Goal: Task Accomplishment & Management: Use online tool/utility

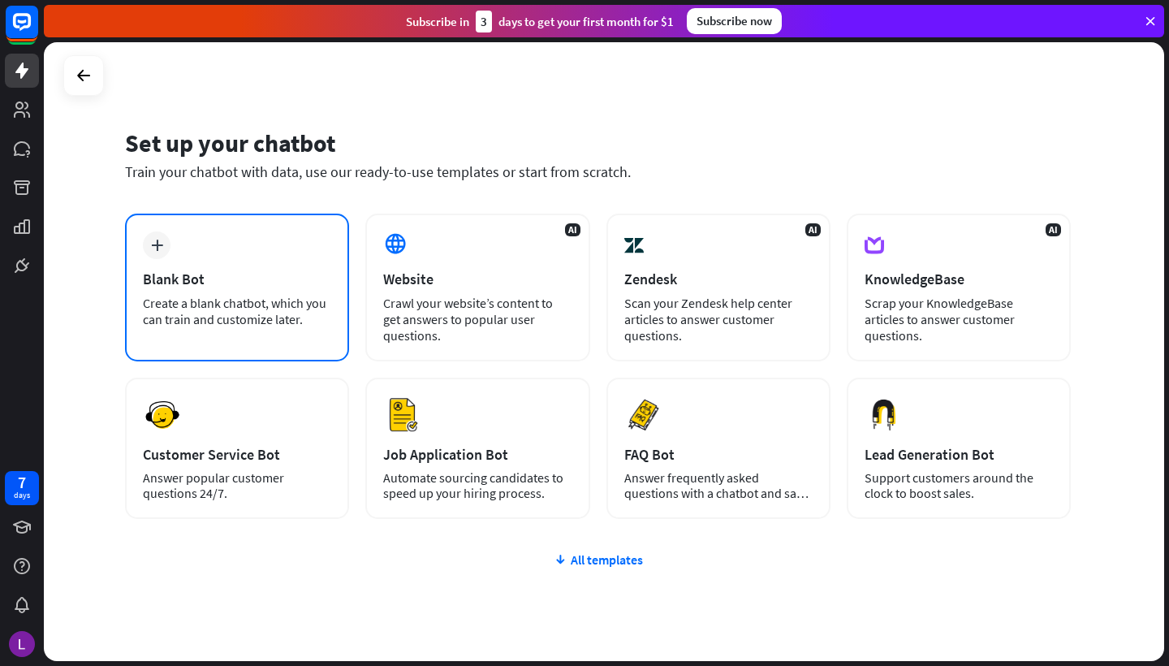
click at [270, 257] on div "plus Blank Bot Create a blank chatbot, which you can train and customize later." at bounding box center [237, 287] width 224 height 148
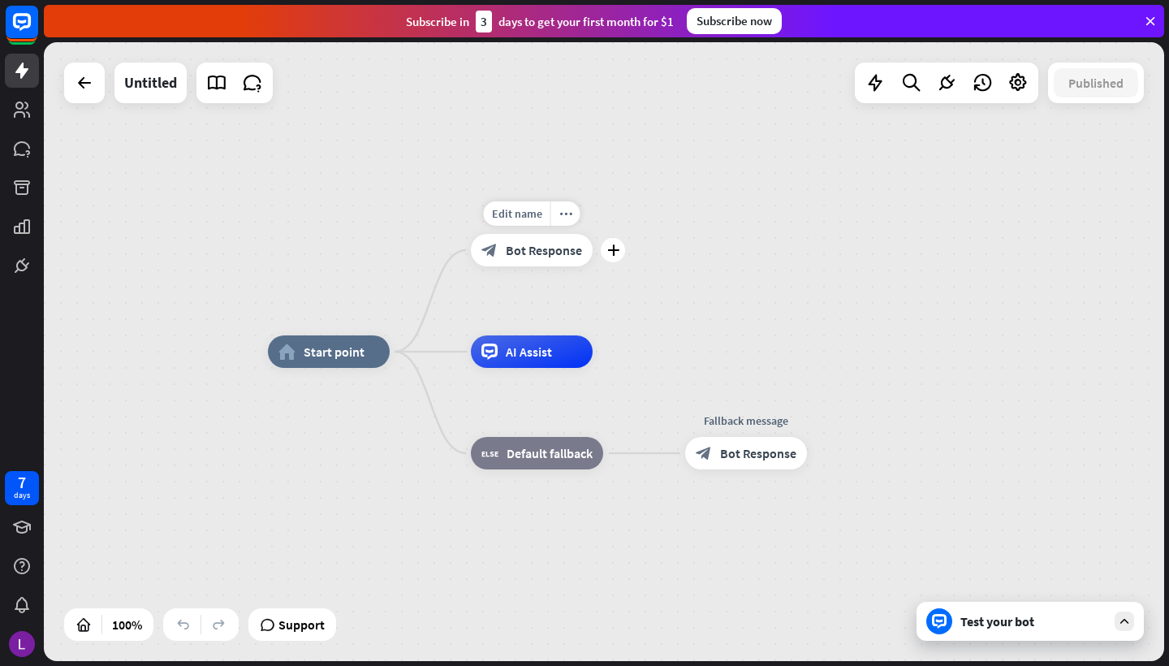
click at [524, 251] on span "Bot Response" at bounding box center [544, 250] width 76 height 16
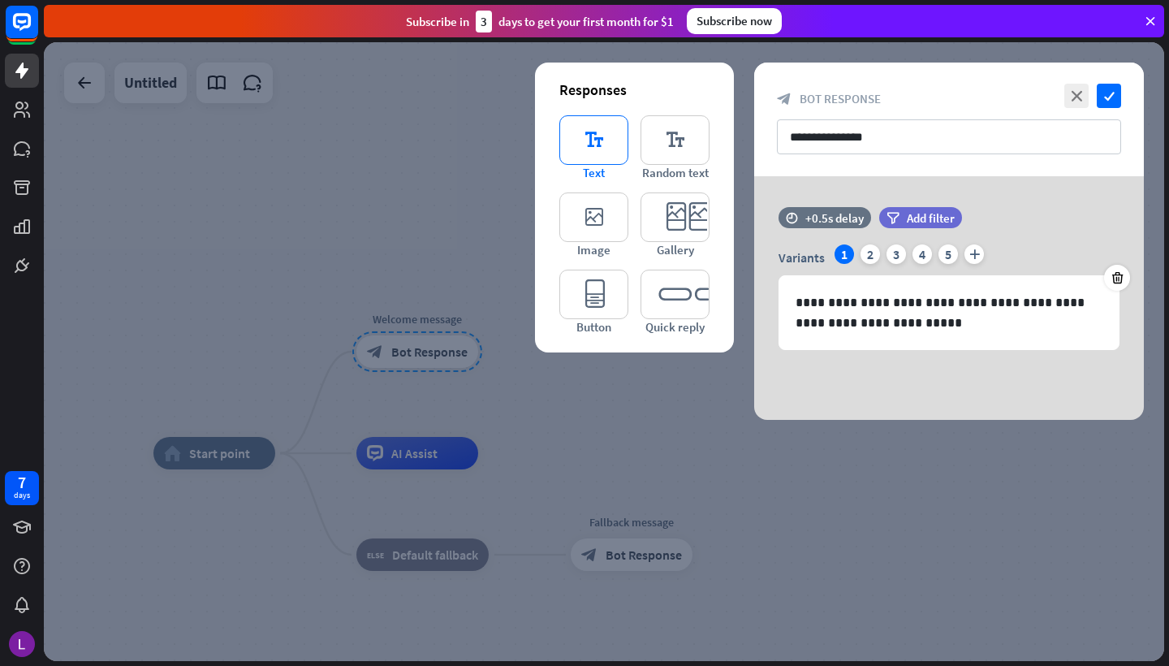
click at [593, 140] on icon "editor_text" at bounding box center [593, 140] width 69 height 50
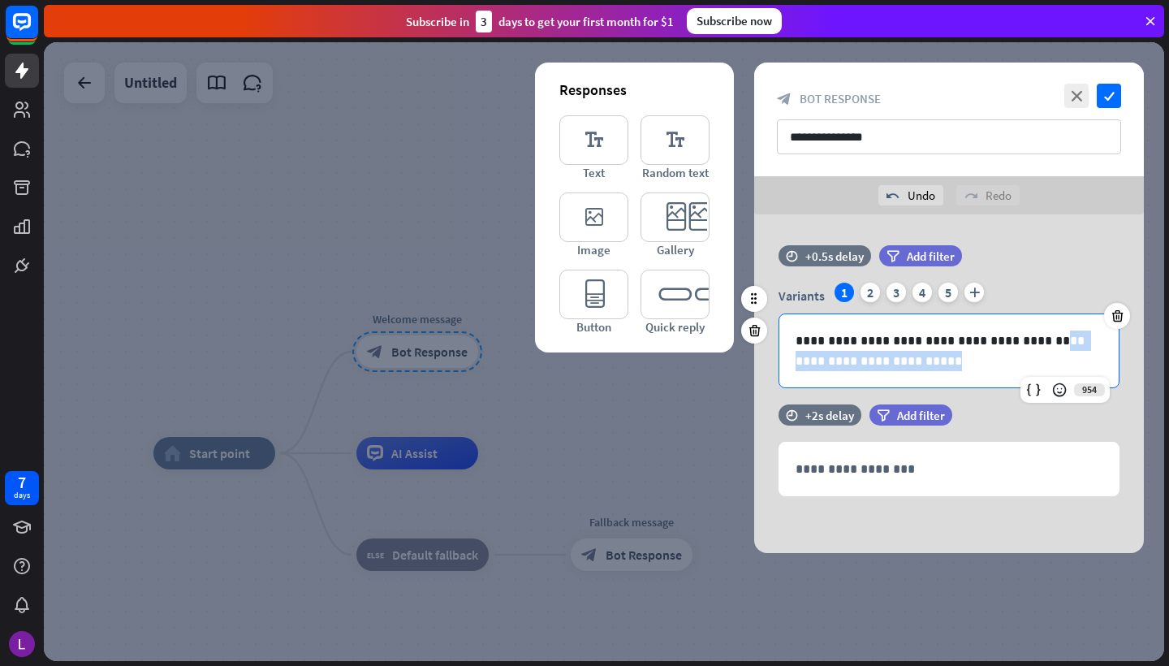
drag, startPoint x: 900, startPoint y: 365, endPoint x: 1022, endPoint y: 340, distance: 124.3
click at [1022, 340] on p "**********" at bounding box center [949, 350] width 307 height 41
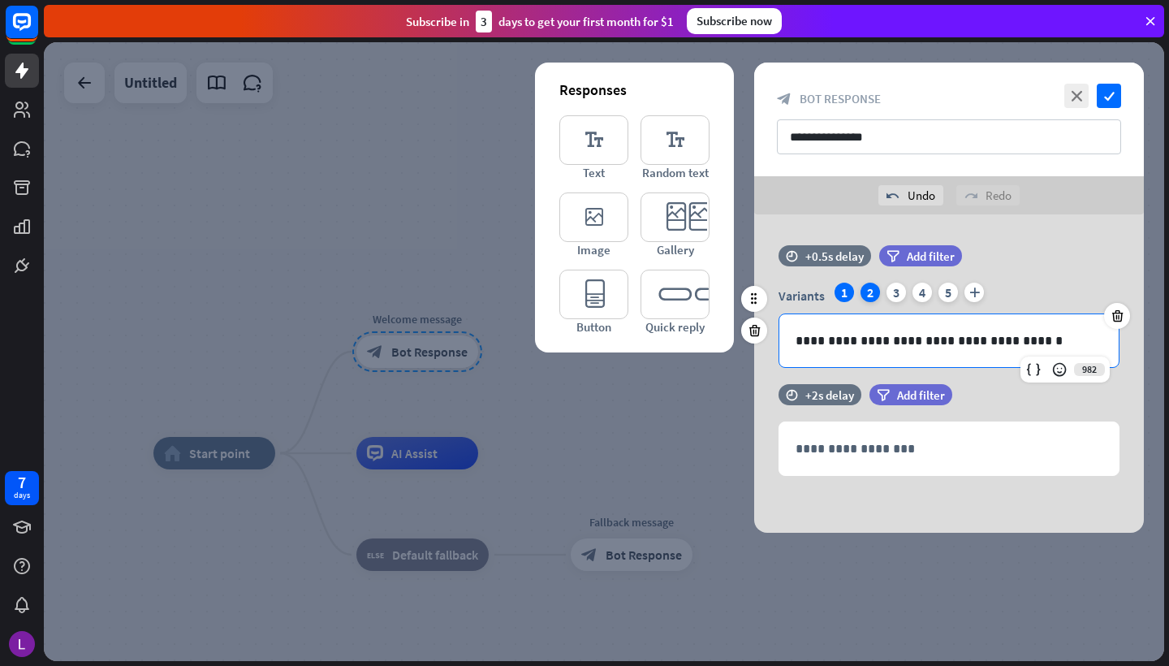
click at [871, 283] on div "2" at bounding box center [869, 292] width 19 height 19
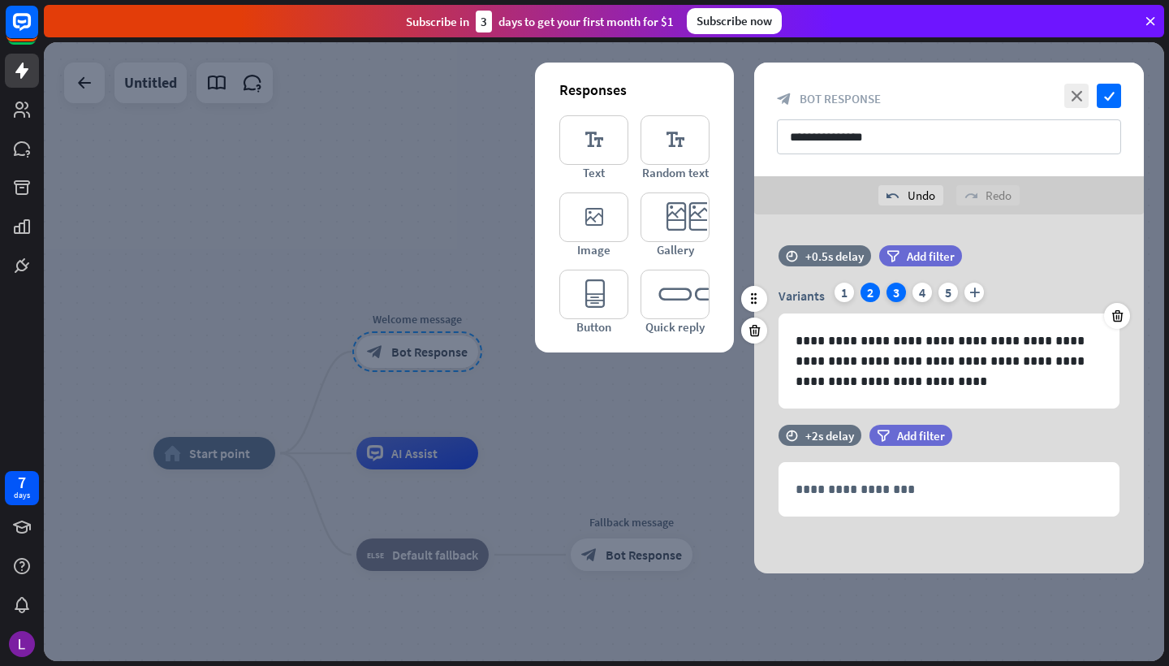
click at [892, 288] on div "3" at bounding box center [895, 292] width 19 height 19
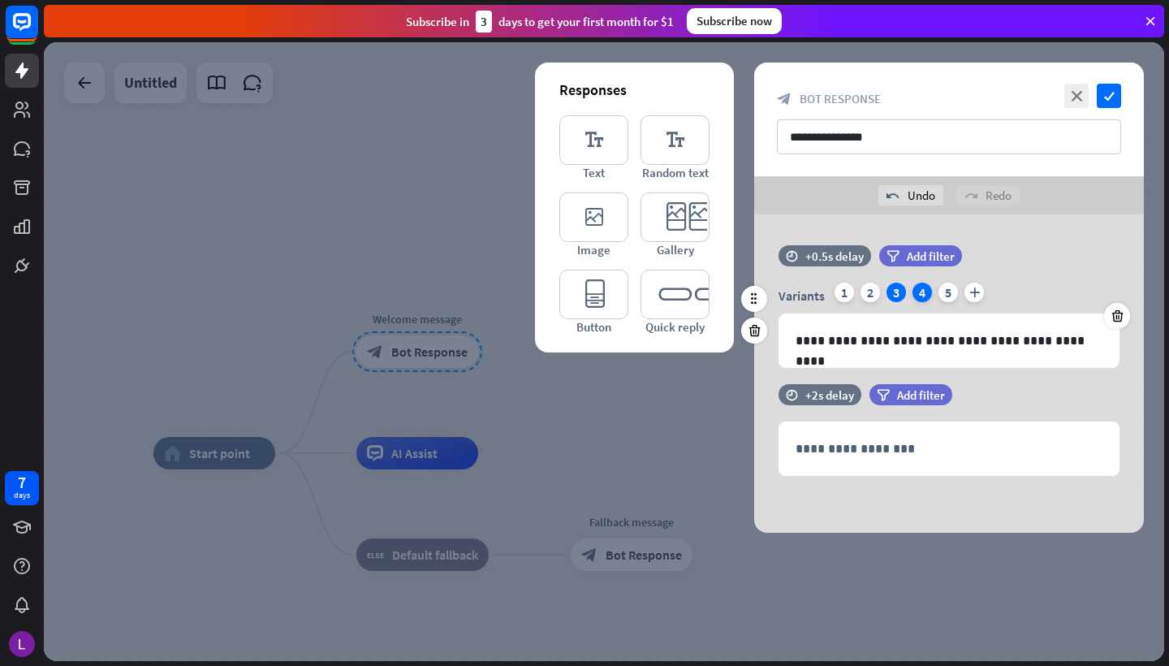
click at [916, 287] on div "4" at bounding box center [921, 292] width 19 height 19
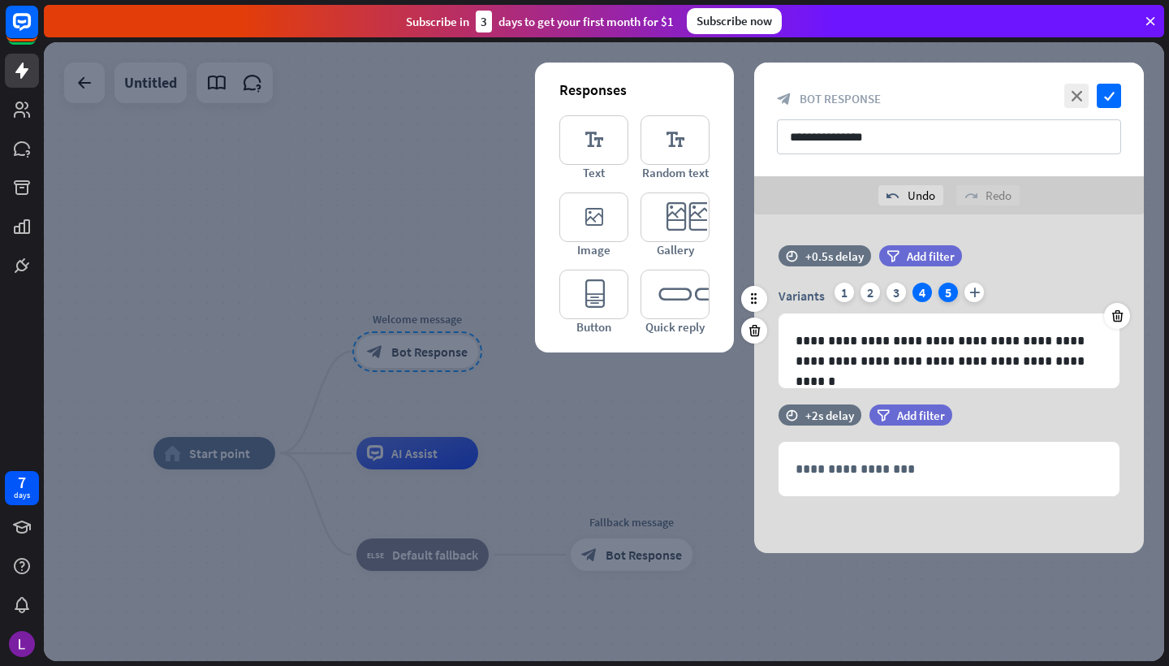
click at [944, 290] on div "5" at bounding box center [947, 292] width 19 height 19
click at [864, 293] on div "2" at bounding box center [869, 292] width 19 height 19
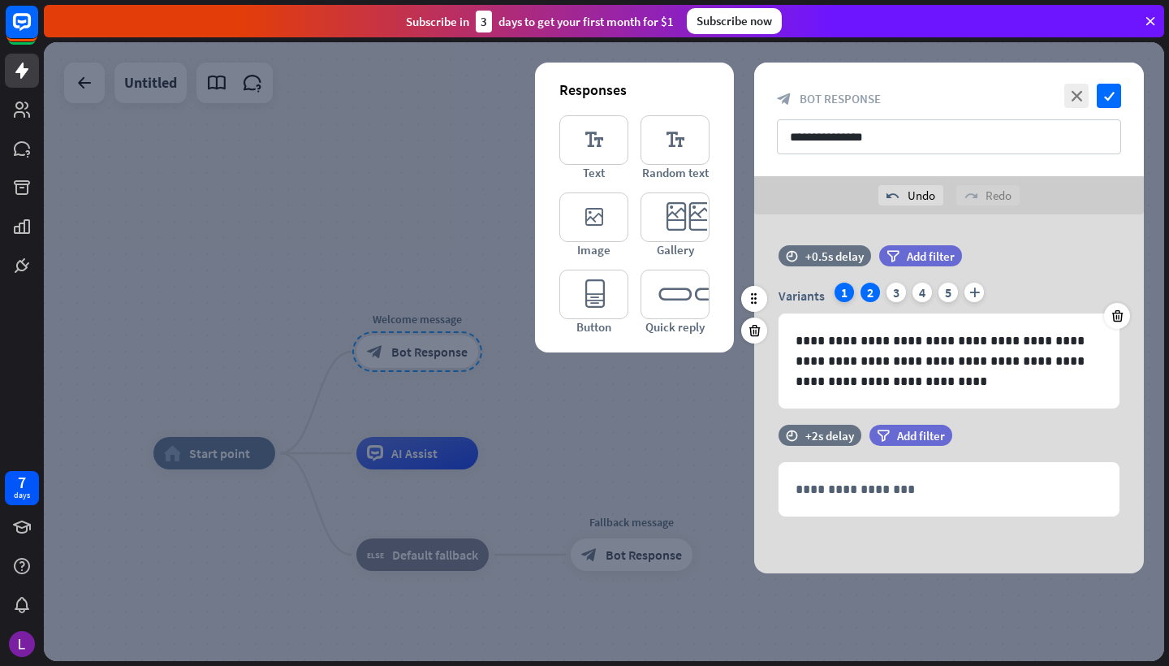
click at [848, 292] on div "1" at bounding box center [844, 292] width 19 height 19
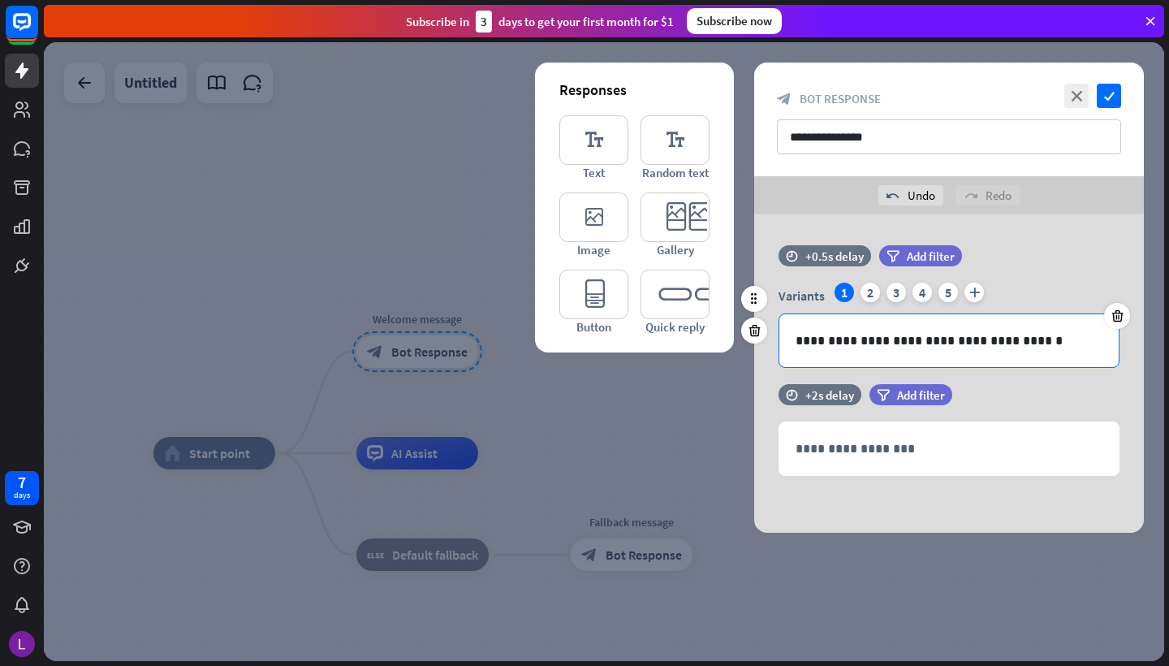
click at [1026, 339] on p "**********" at bounding box center [949, 340] width 307 height 20
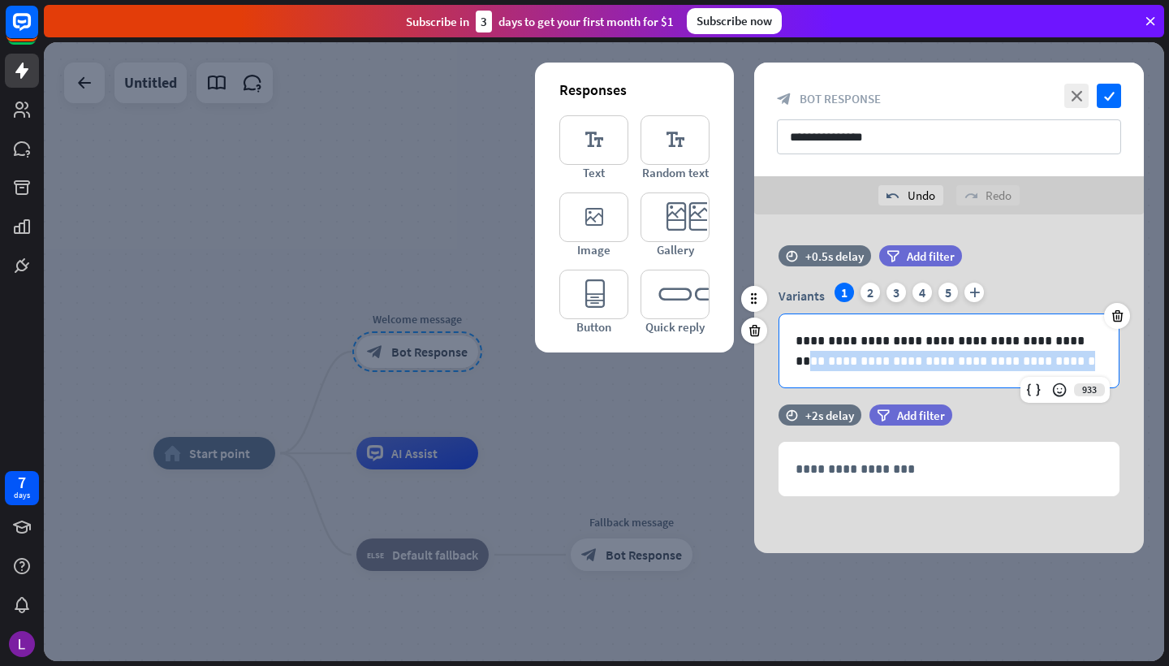
drag, startPoint x: 1015, startPoint y: 365, endPoint x: 1055, endPoint y: 342, distance: 46.2
click at [1055, 342] on p "**********" at bounding box center [949, 350] width 307 height 41
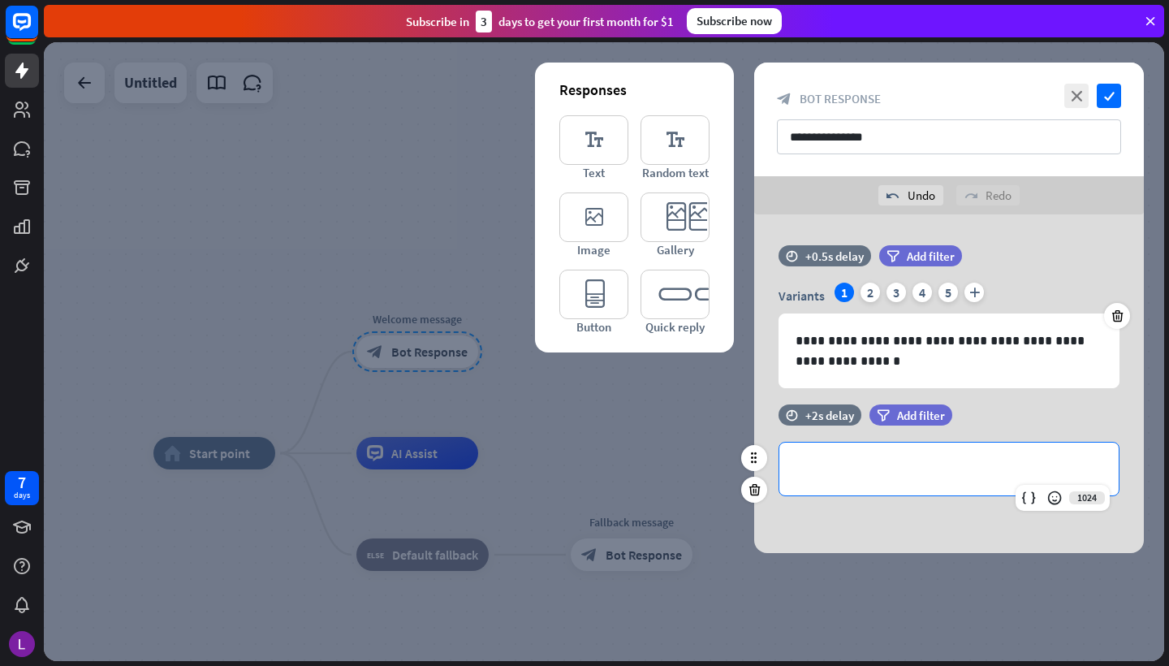
click at [918, 472] on p "**********" at bounding box center [949, 469] width 307 height 20
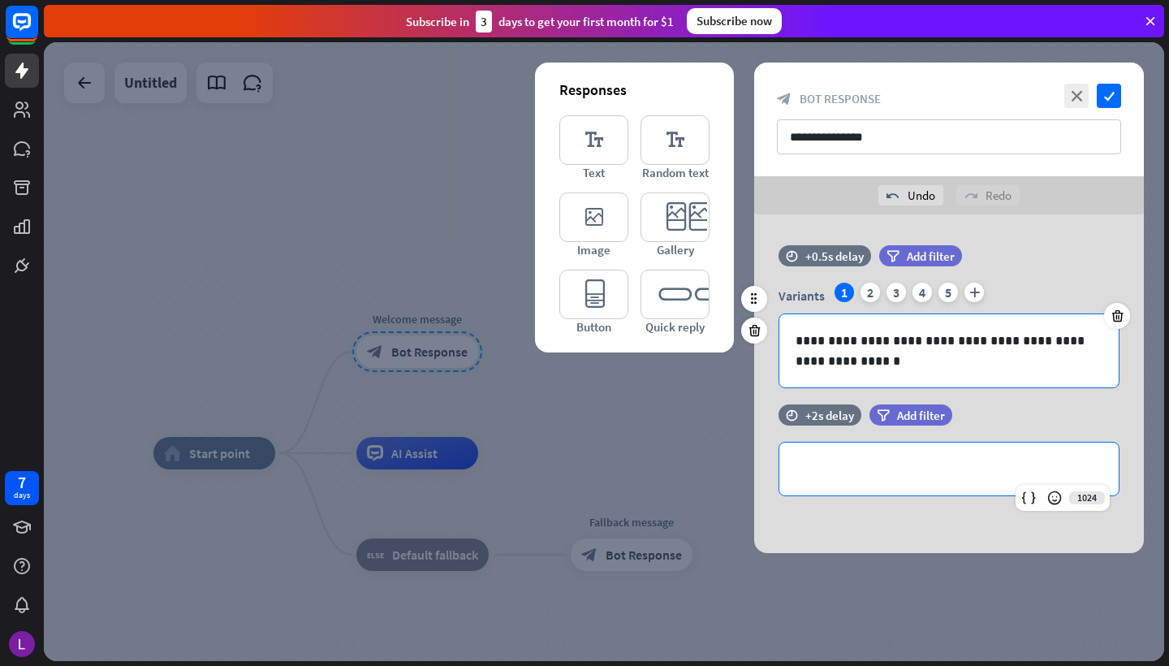
click at [867, 377] on div "**********" at bounding box center [948, 350] width 339 height 73
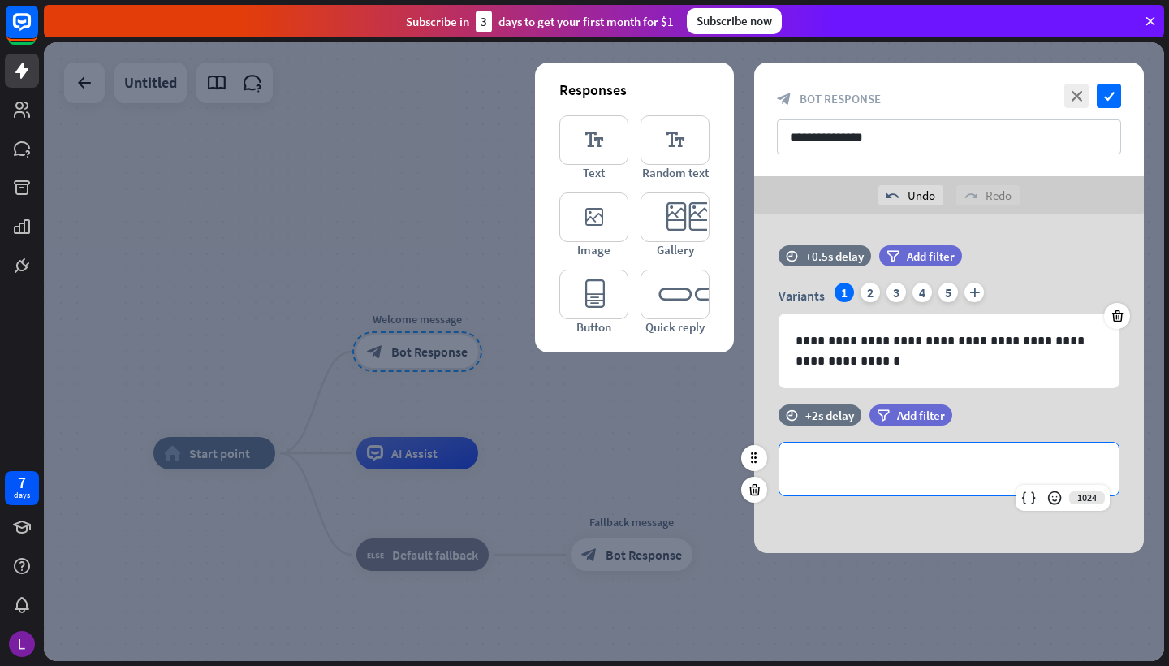
click at [889, 457] on div "**********" at bounding box center [948, 468] width 339 height 53
click at [758, 300] on icon at bounding box center [754, 298] width 15 height 15
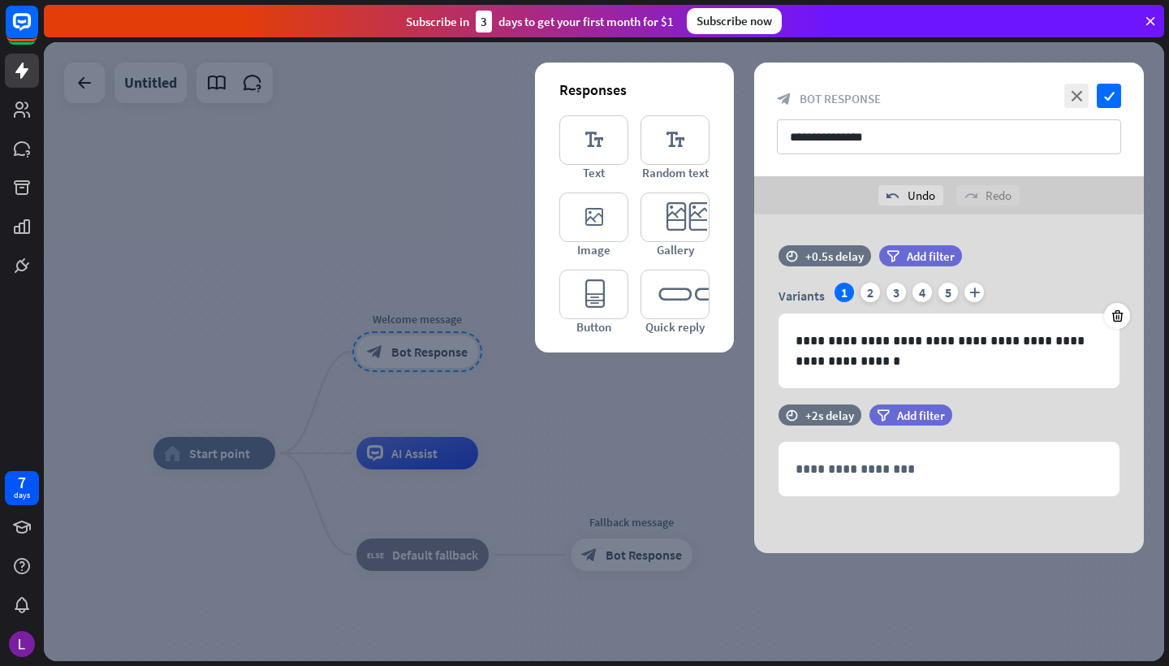
click at [445, 458] on div at bounding box center [604, 351] width 1120 height 619
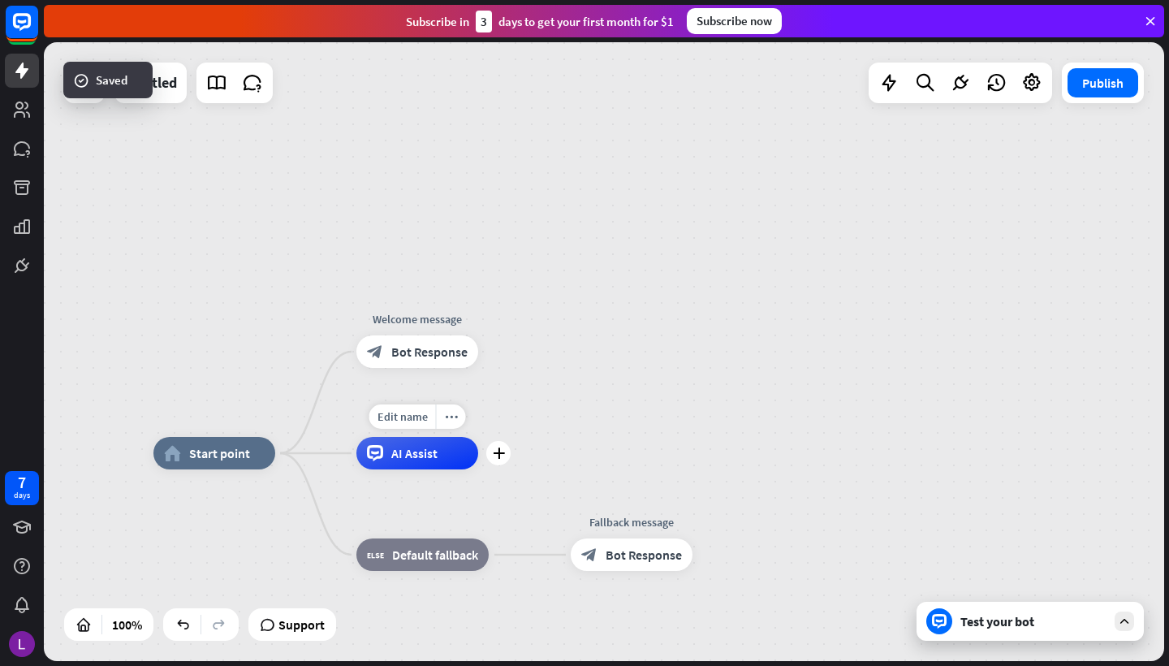
click at [411, 468] on div "AI Assist" at bounding box center [417, 453] width 122 height 32
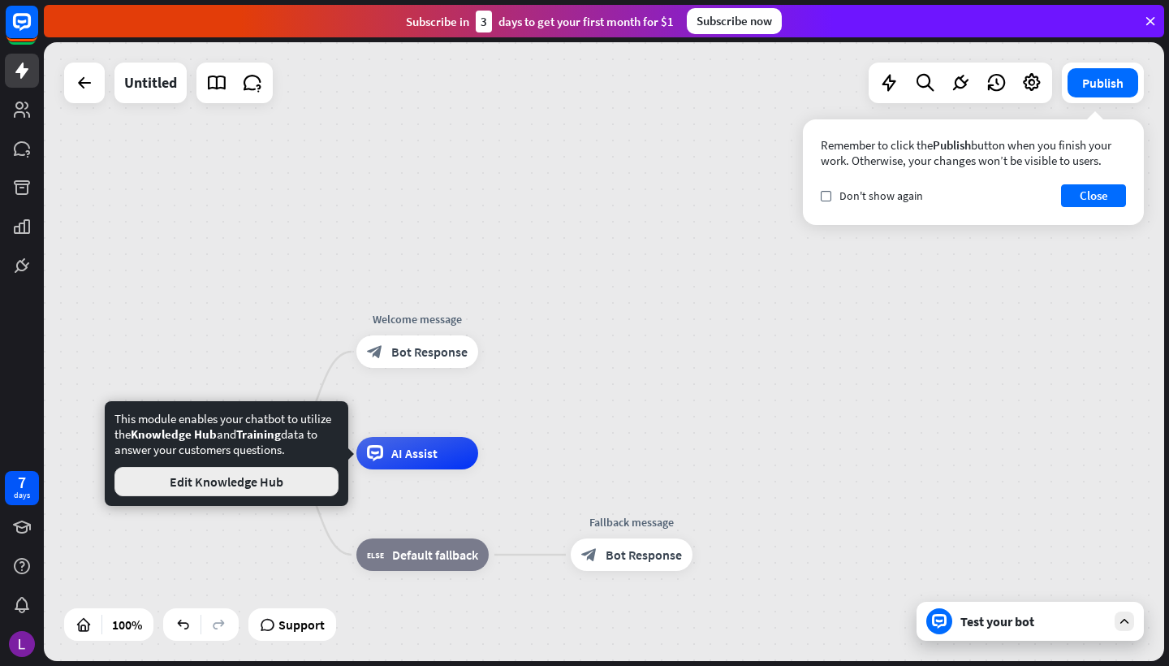
click at [253, 485] on button "Edit Knowledge Hub" at bounding box center [226, 481] width 224 height 29
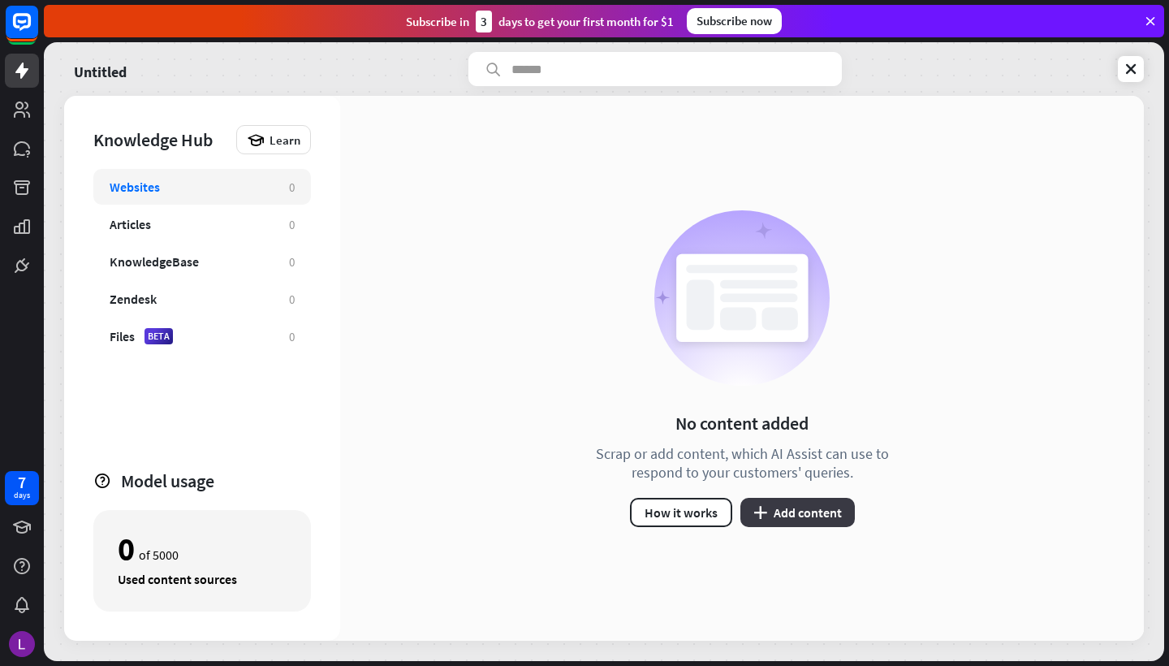
click at [789, 514] on button "plus Add content" at bounding box center [797, 512] width 114 height 29
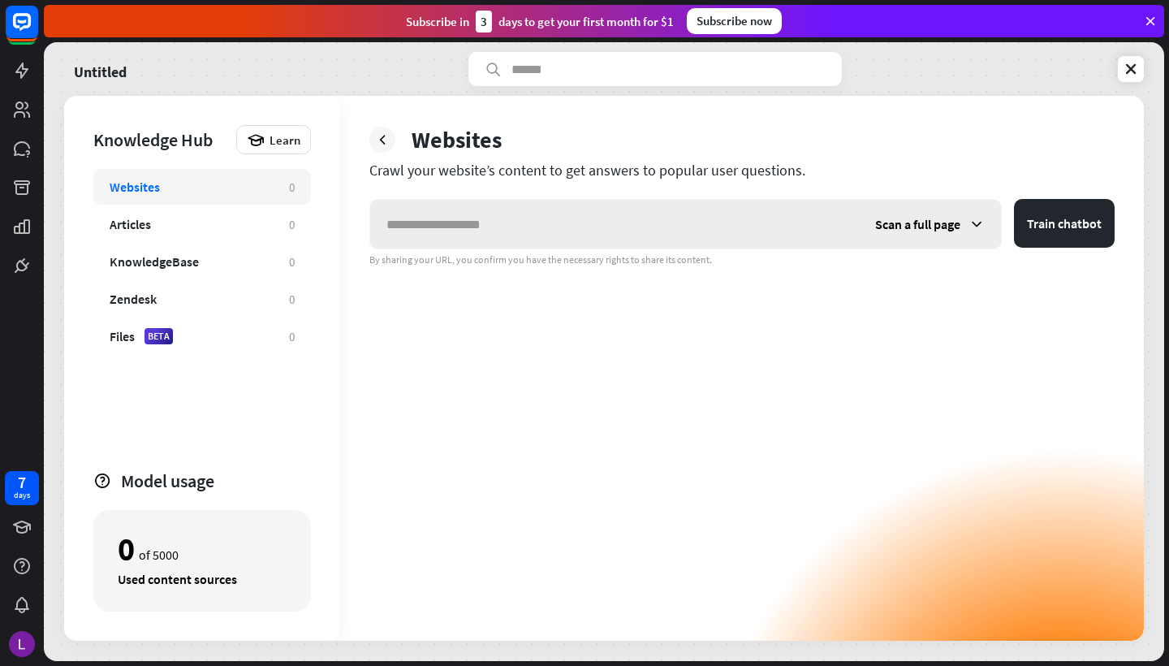
click at [446, 223] on input "text" at bounding box center [614, 224] width 489 height 49
click at [173, 262] on div "KnowledgeBase" at bounding box center [154, 261] width 89 height 16
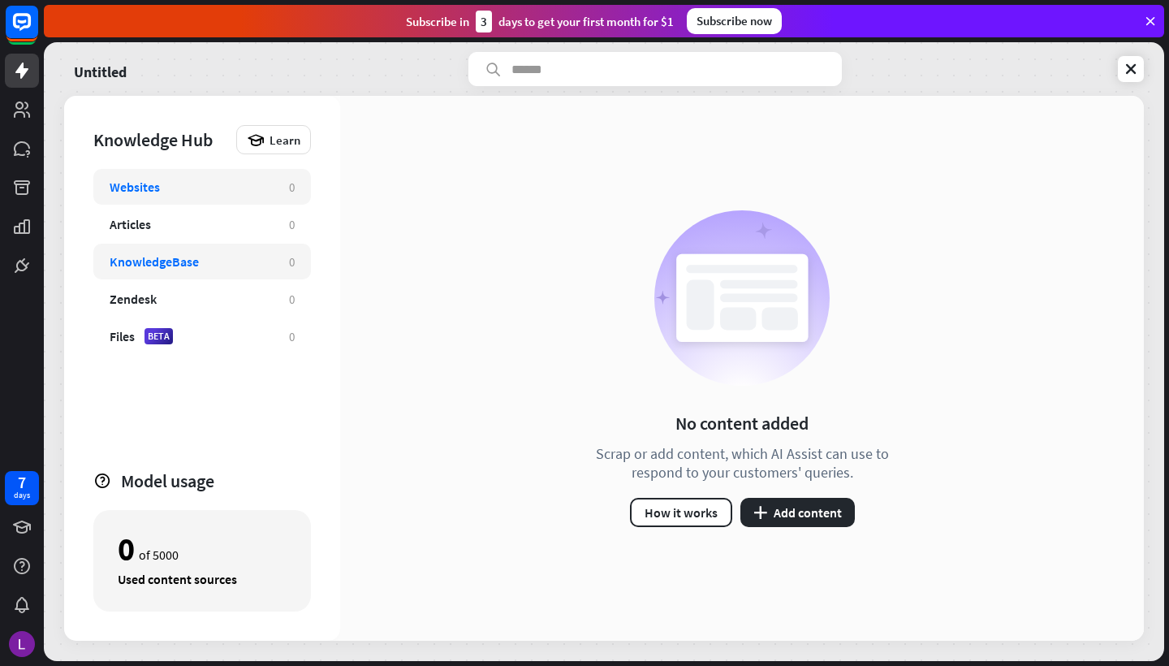
click at [156, 183] on div "Websites" at bounding box center [135, 187] width 50 height 16
click at [155, 194] on div "Websites" at bounding box center [135, 187] width 50 height 16
click at [172, 188] on div "Websites" at bounding box center [191, 187] width 163 height 16
click at [209, 179] on div "Websites" at bounding box center [191, 187] width 163 height 16
click at [158, 182] on div "Websites" at bounding box center [135, 187] width 50 height 16
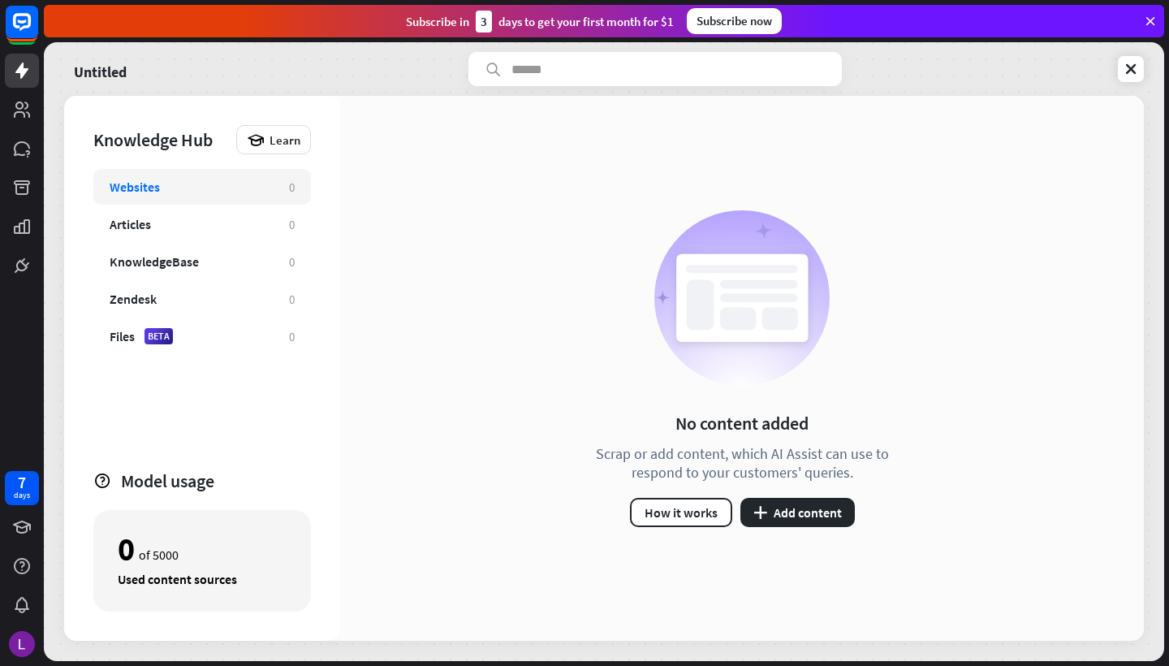
click at [128, 183] on div "Websites" at bounding box center [135, 187] width 50 height 16
click at [127, 231] on div "Articles" at bounding box center [130, 224] width 41 height 16
click at [145, 201] on div "Websites 0" at bounding box center [202, 187] width 218 height 36
click at [16, 196] on icon at bounding box center [21, 187] width 19 height 19
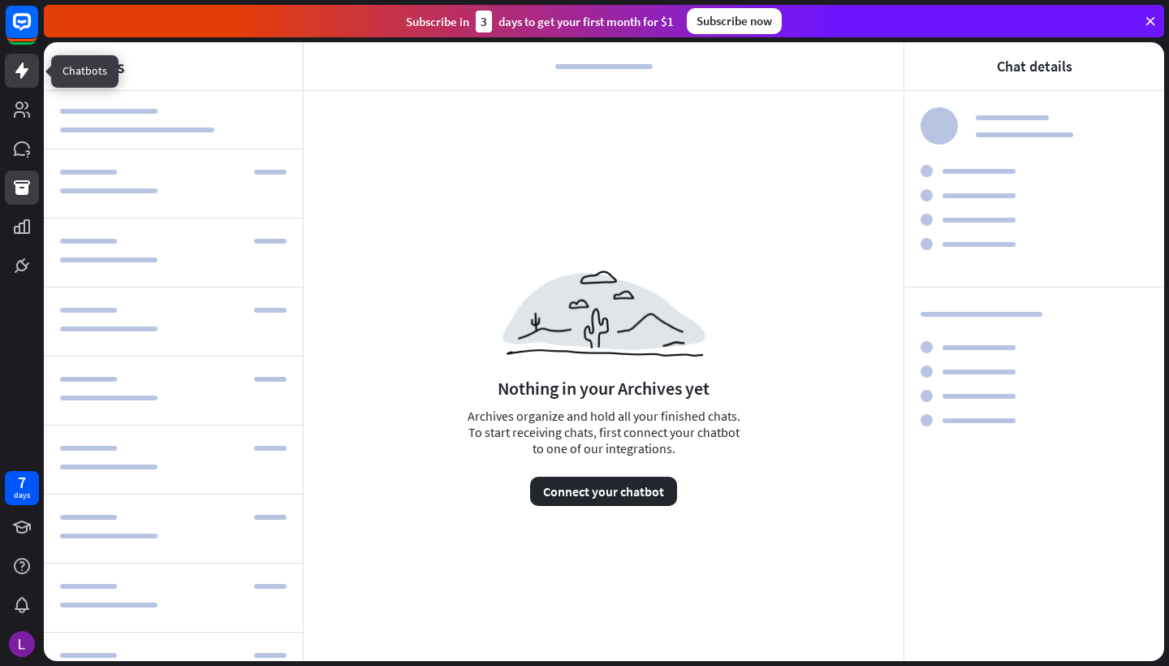
click at [20, 74] on icon at bounding box center [21, 71] width 13 height 16
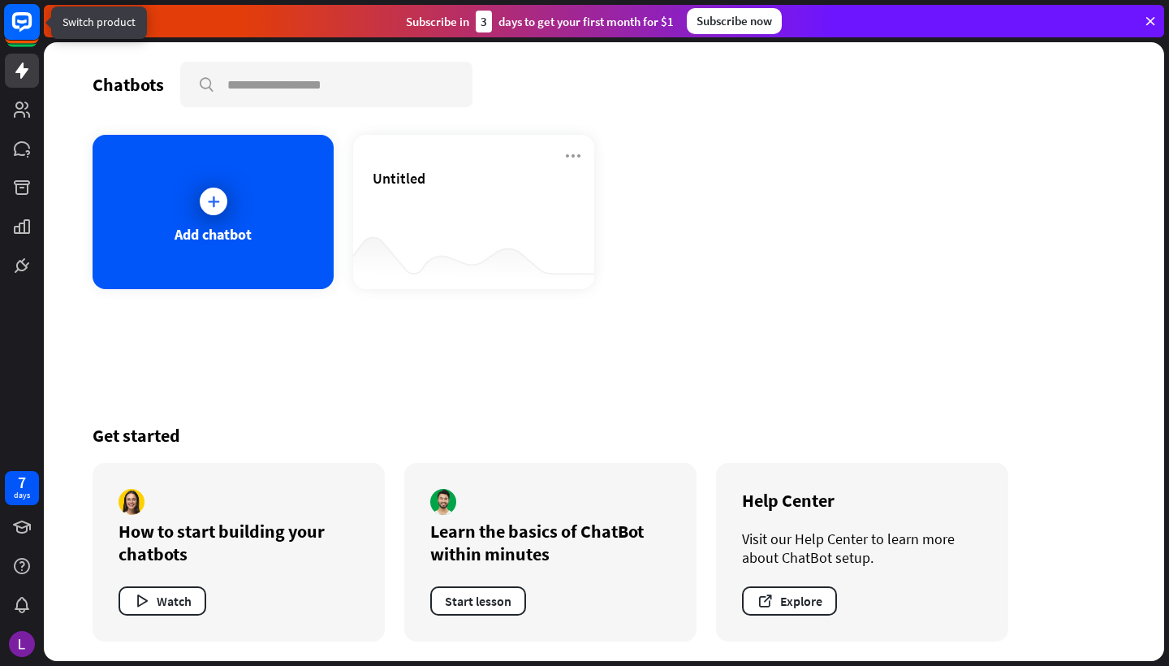
click at [25, 30] on rect at bounding box center [22, 22] width 36 height 36
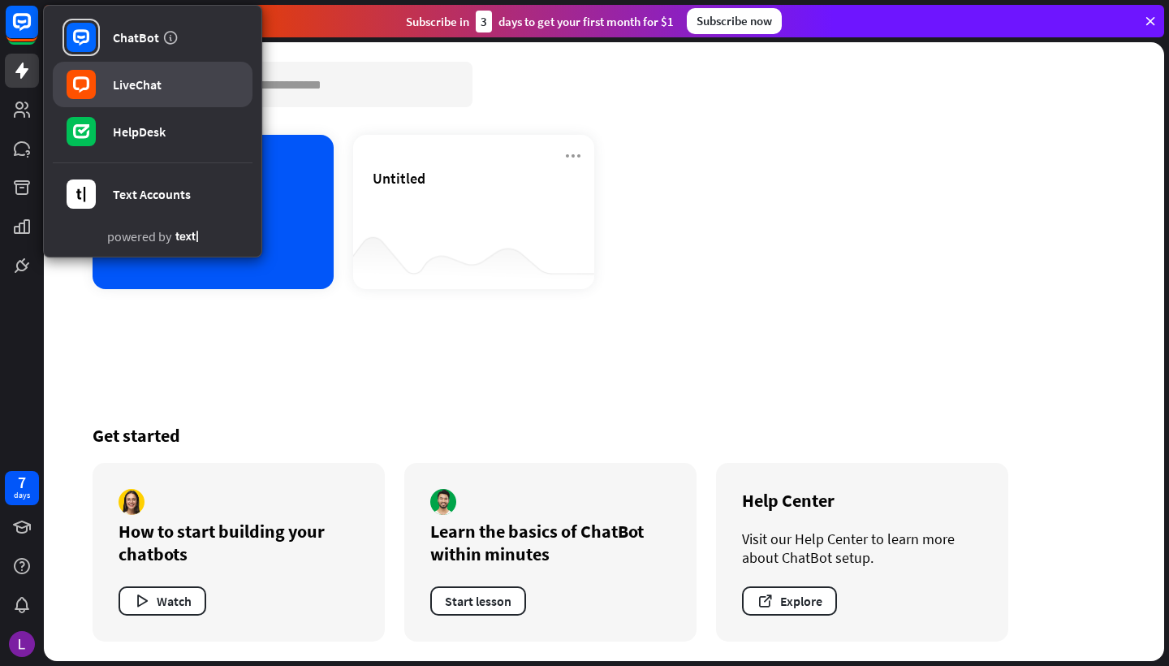
click at [119, 84] on div "LiveChat" at bounding box center [137, 84] width 49 height 16
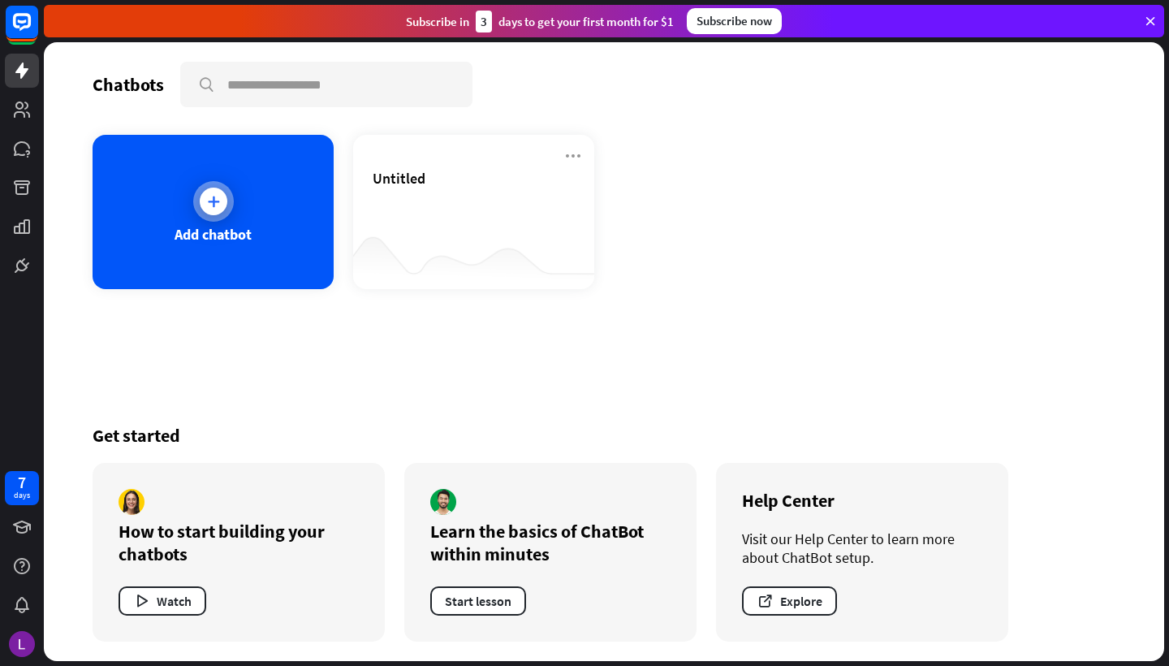
click at [218, 203] on icon at bounding box center [213, 201] width 16 height 16
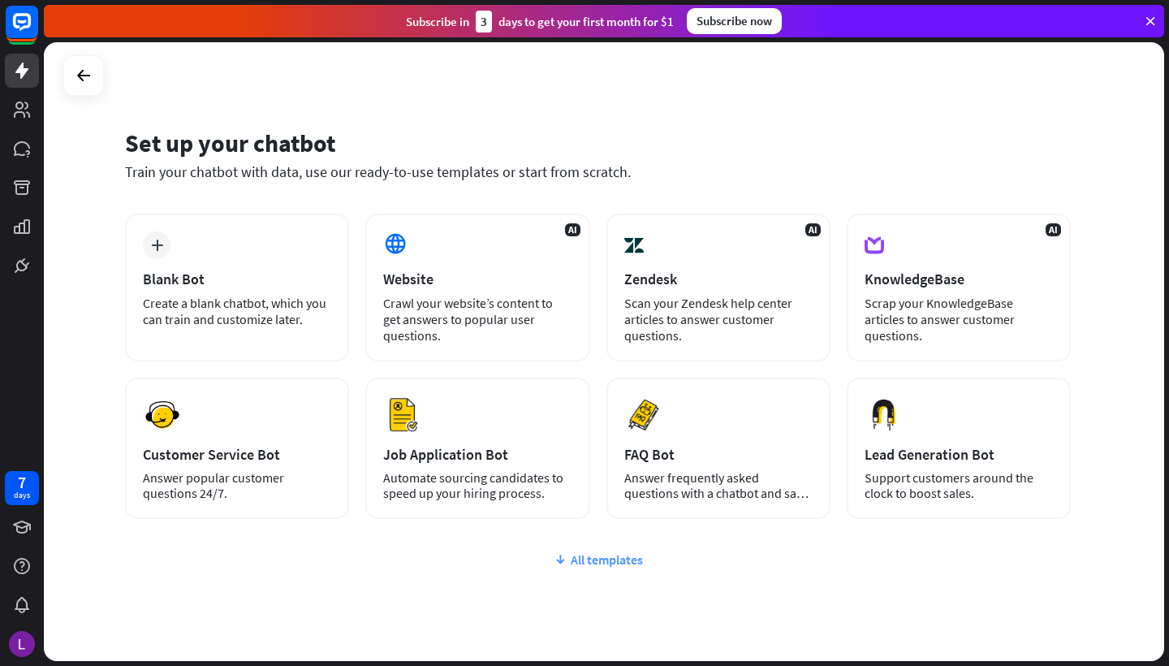
click at [613, 562] on div "All templates" at bounding box center [598, 559] width 946 height 16
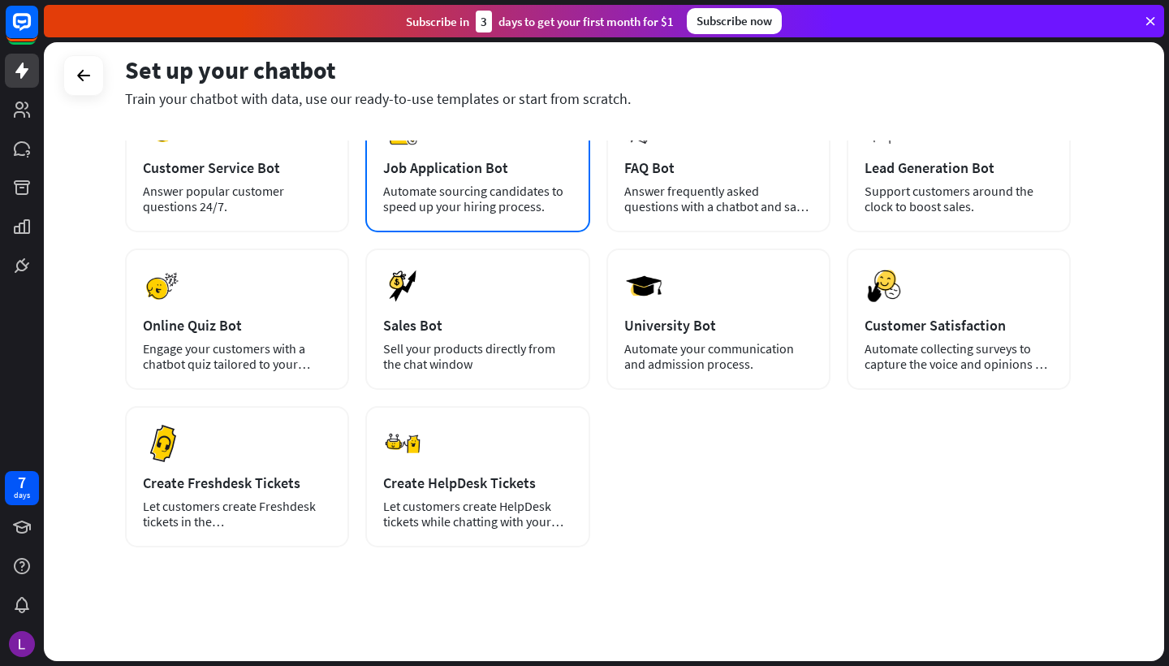
scroll to position [287, 0]
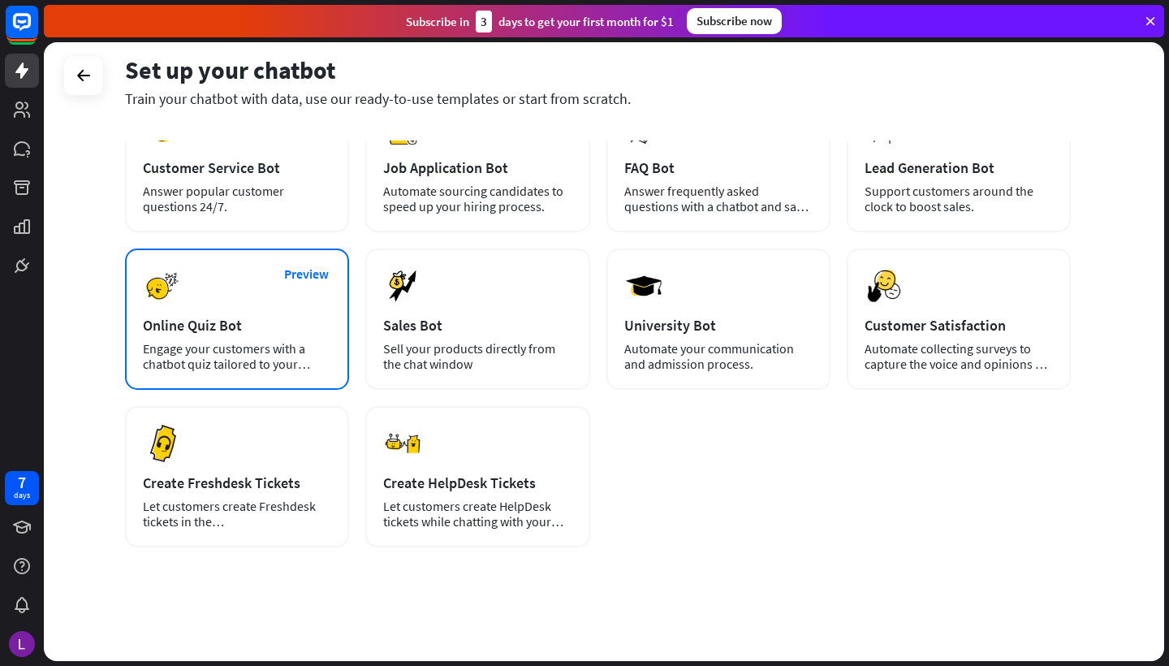
click at [218, 337] on div "Preview Online Quiz Bot Engage your customers with a chatbot quiz tailored to y…" at bounding box center [237, 318] width 224 height 141
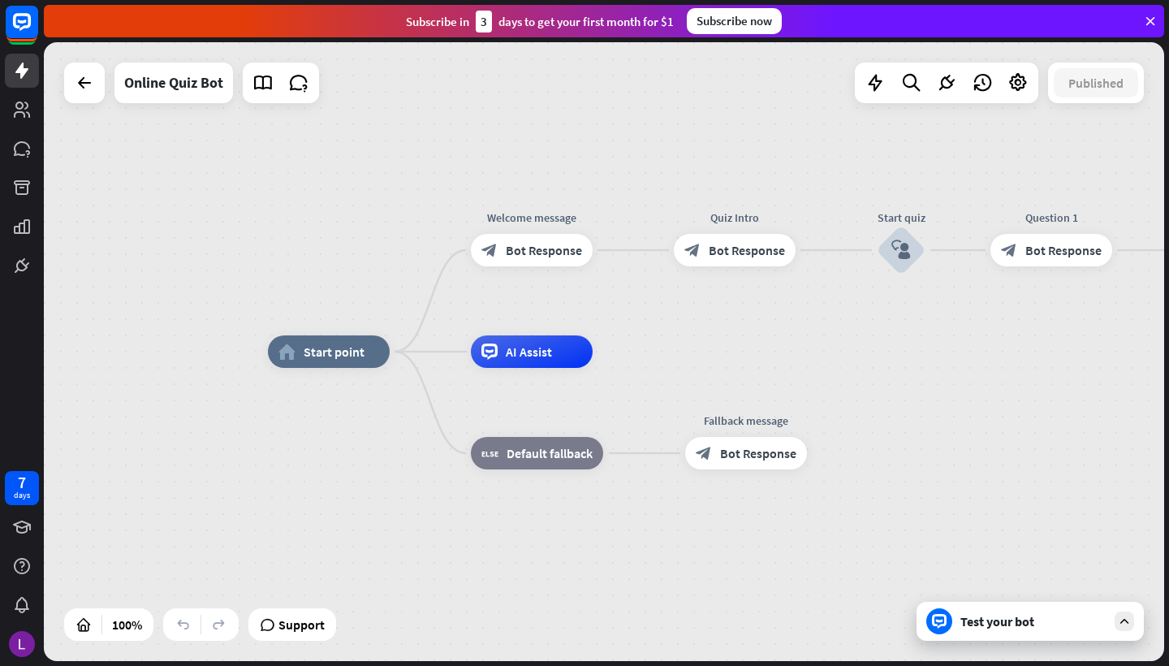
click at [973, 621] on div "Test your bot" at bounding box center [1033, 621] width 146 height 16
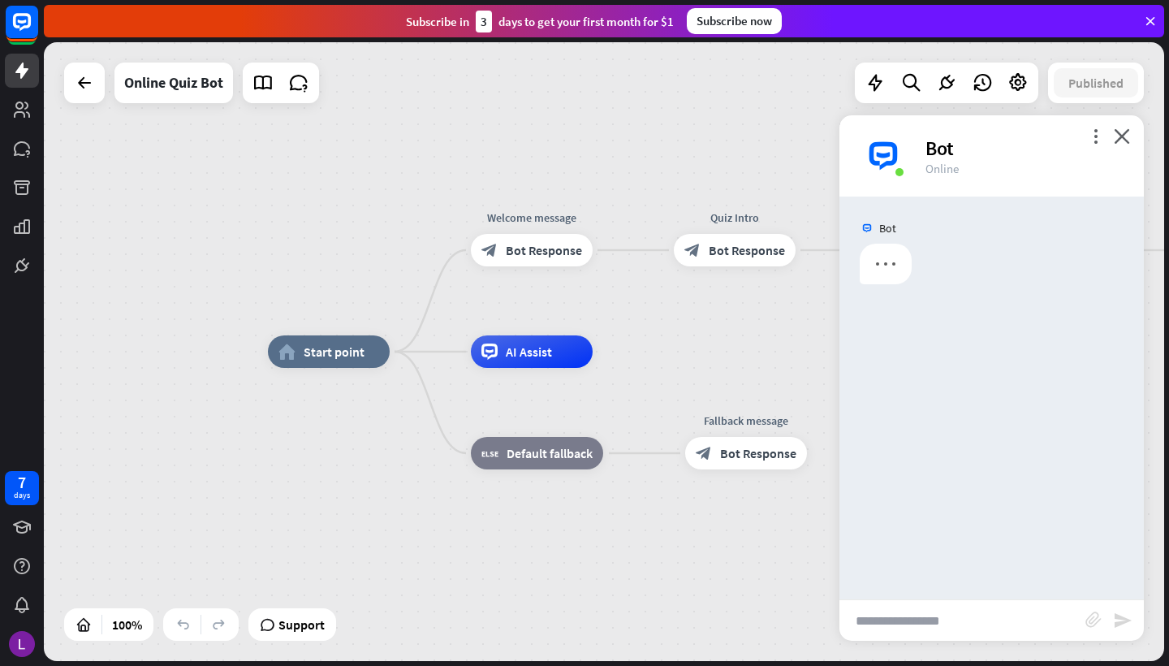
click at [886, 617] on input "text" at bounding box center [962, 620] width 246 height 41
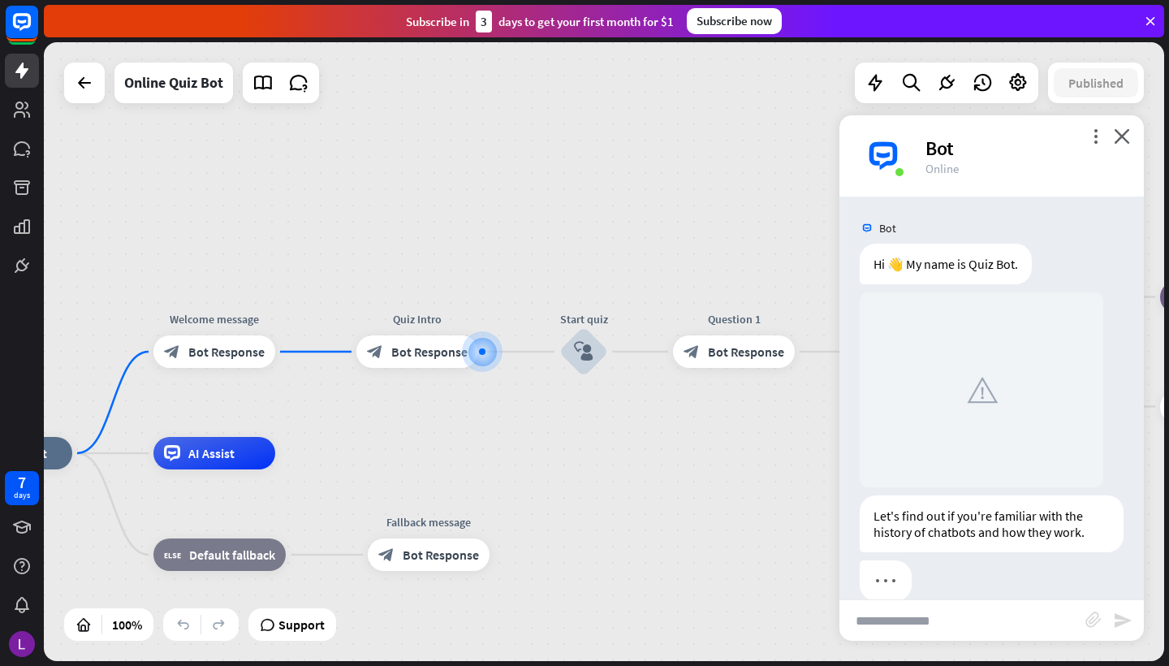
scroll to position [26, 0]
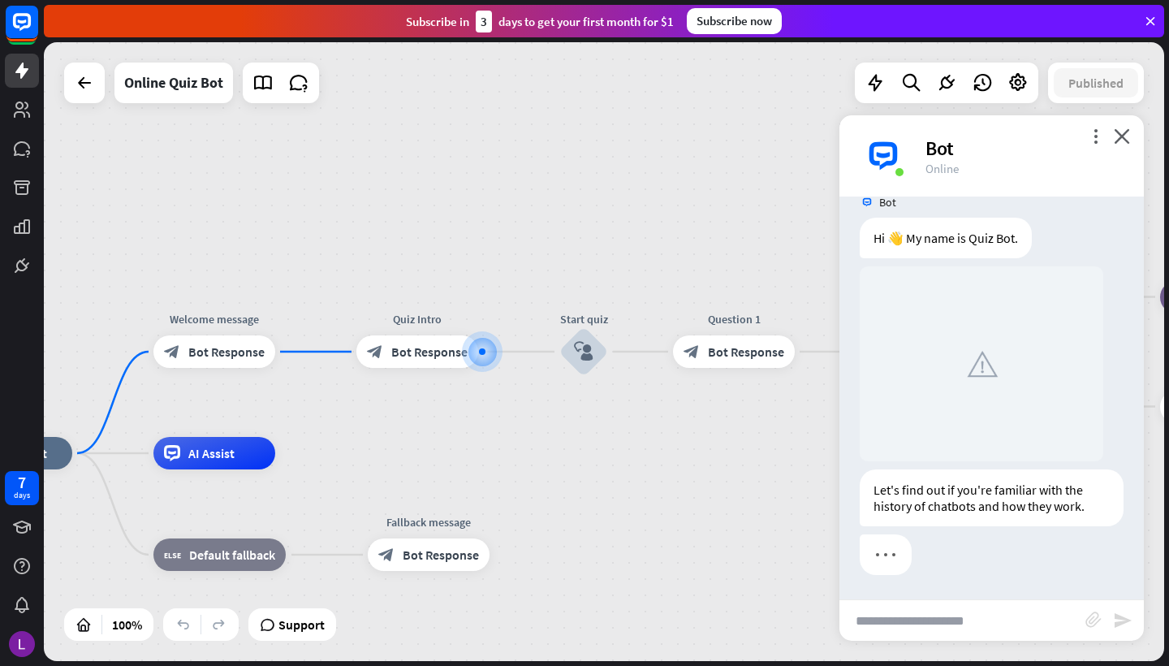
type input "**********"
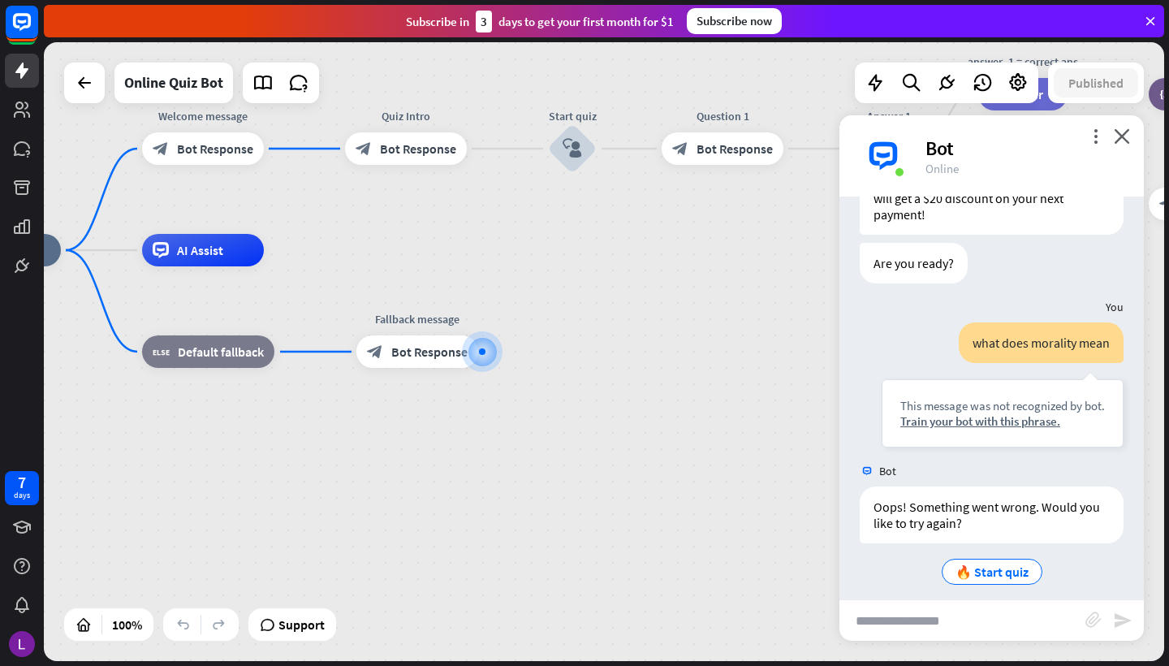
scroll to position [412, 0]
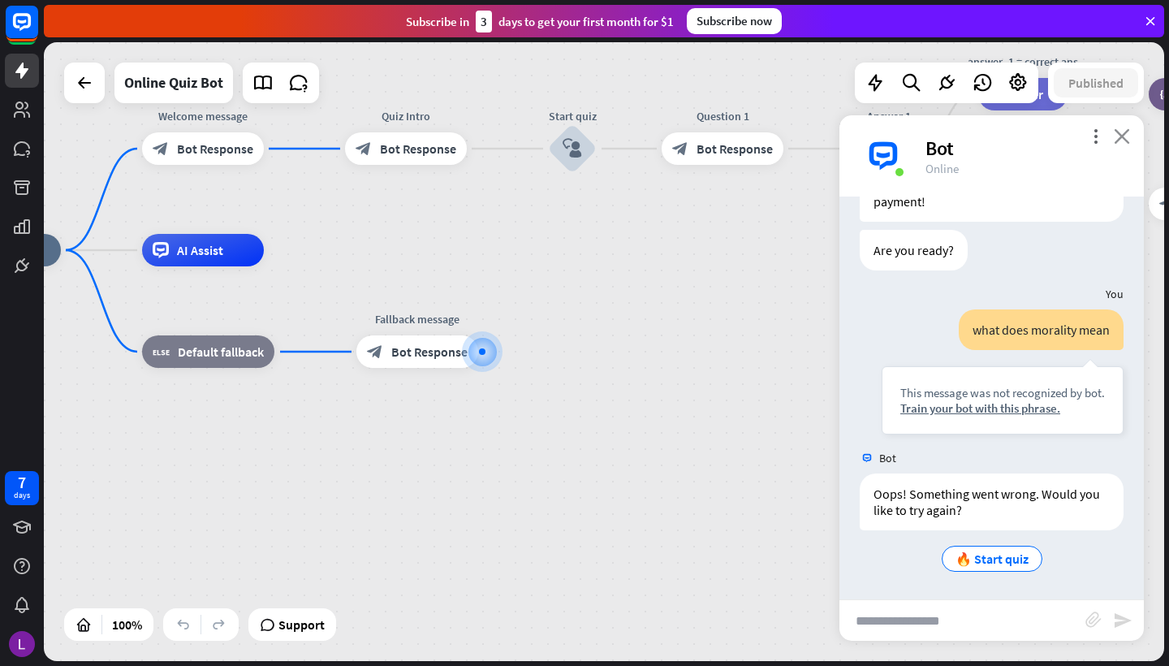
click at [1126, 136] on icon "close" at bounding box center [1122, 135] width 16 height 15
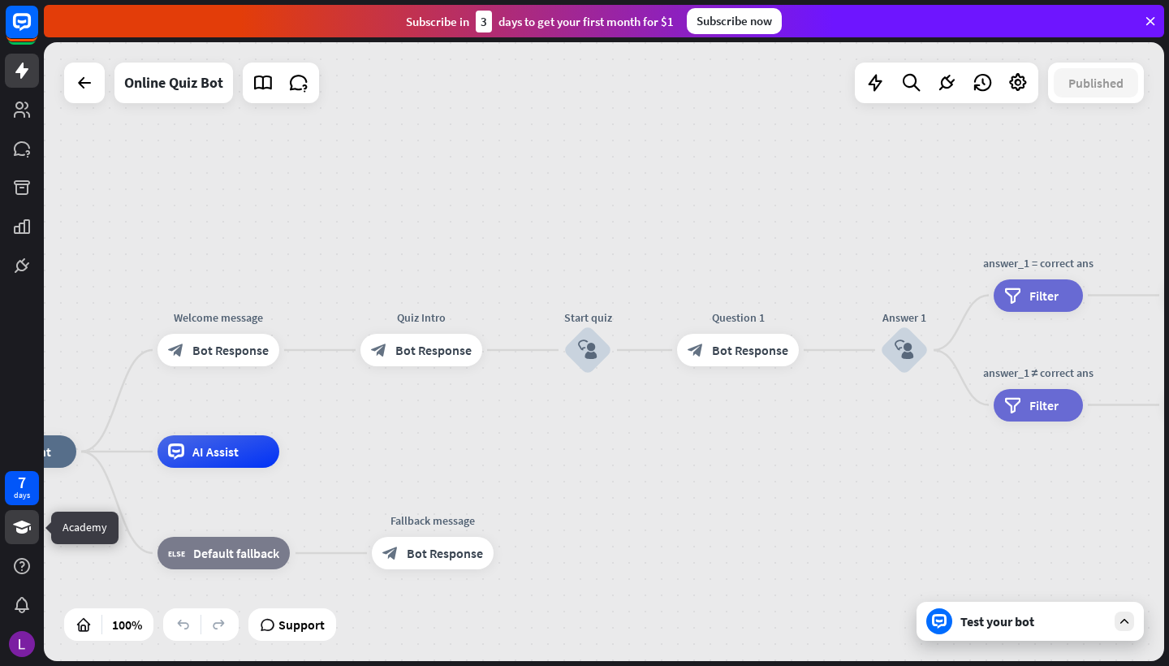
click at [20, 528] on icon at bounding box center [21, 526] width 19 height 19
